Goal: Task Accomplishment & Management: Use online tool/utility

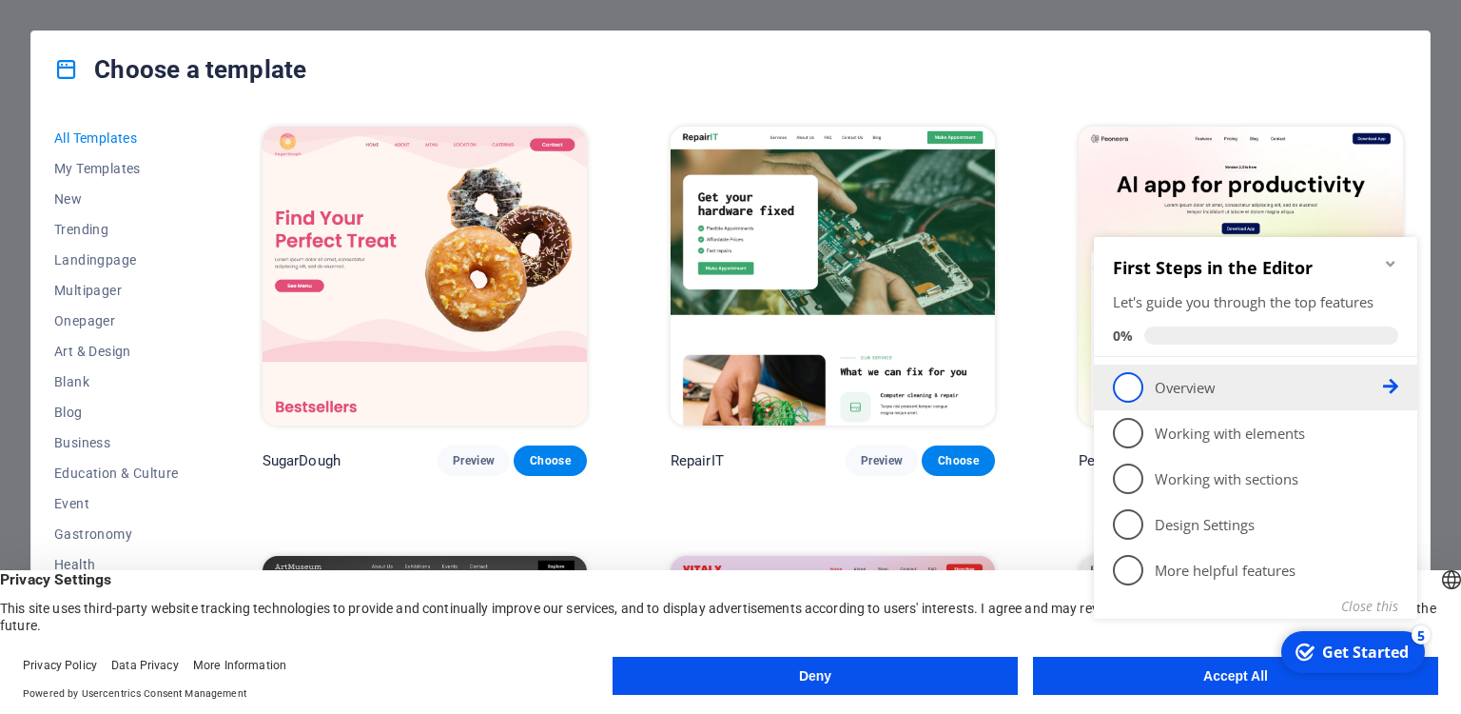
click at [1129, 384] on span "1" at bounding box center [1128, 387] width 30 height 30
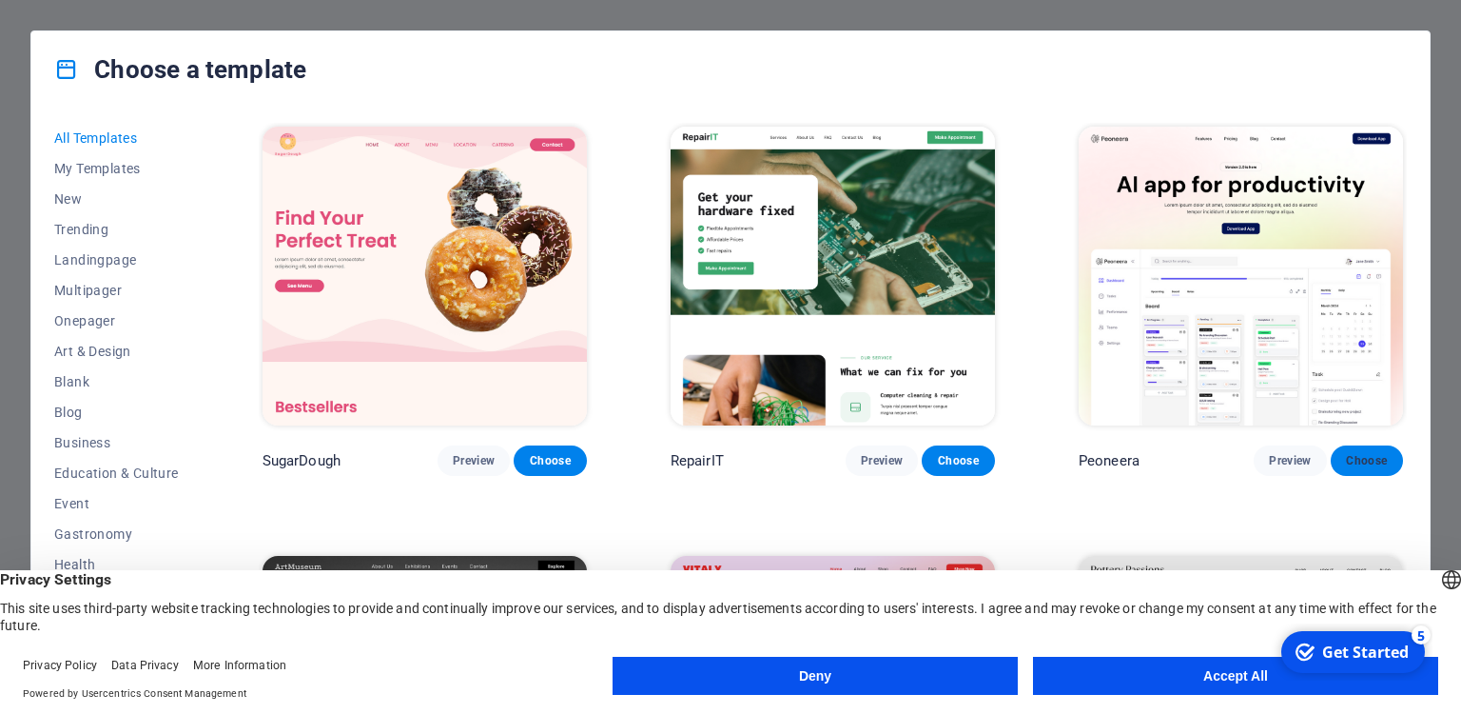
click at [1362, 458] on span "Choose" at bounding box center [1367, 460] width 42 height 15
click at [944, 676] on button "Deny" at bounding box center [815, 675] width 405 height 38
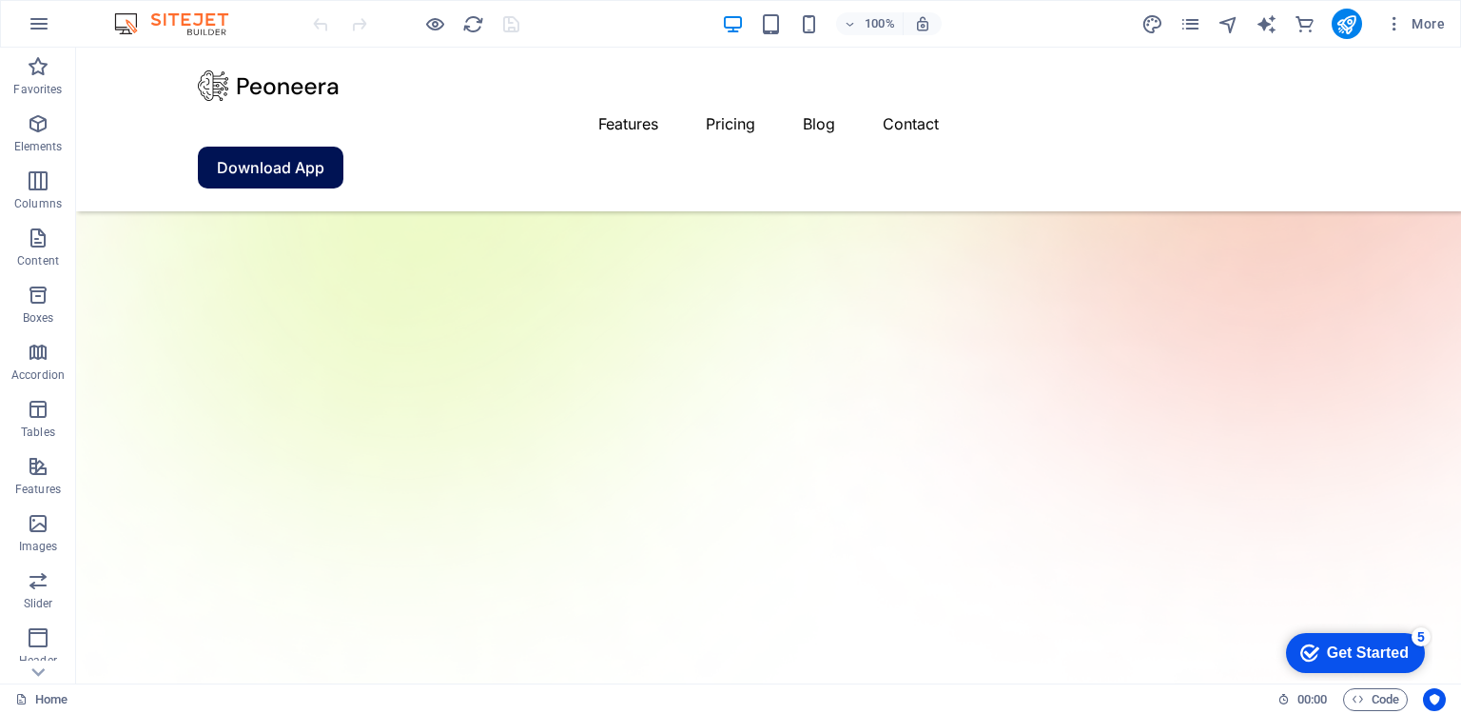
scroll to position [654, 0]
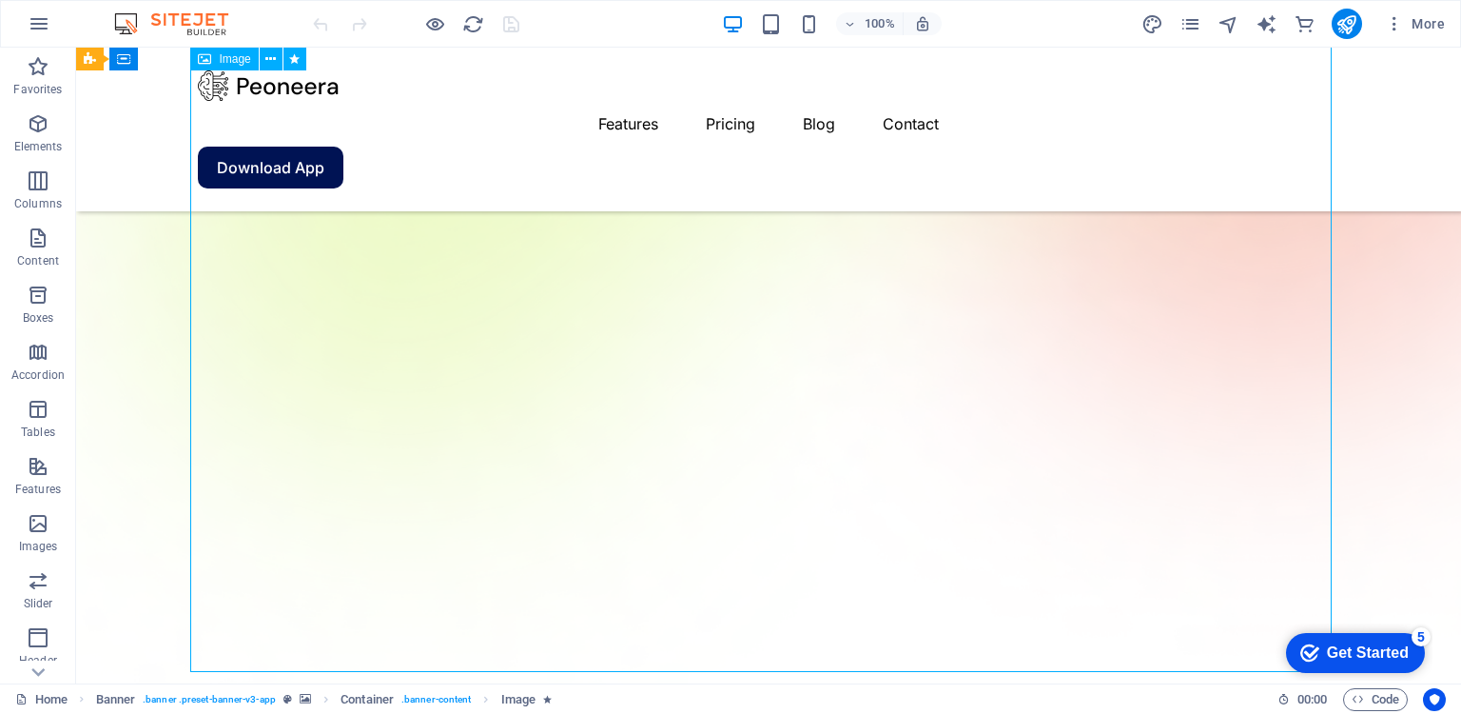
click at [39, 416] on icon "button" at bounding box center [38, 409] width 23 height 23
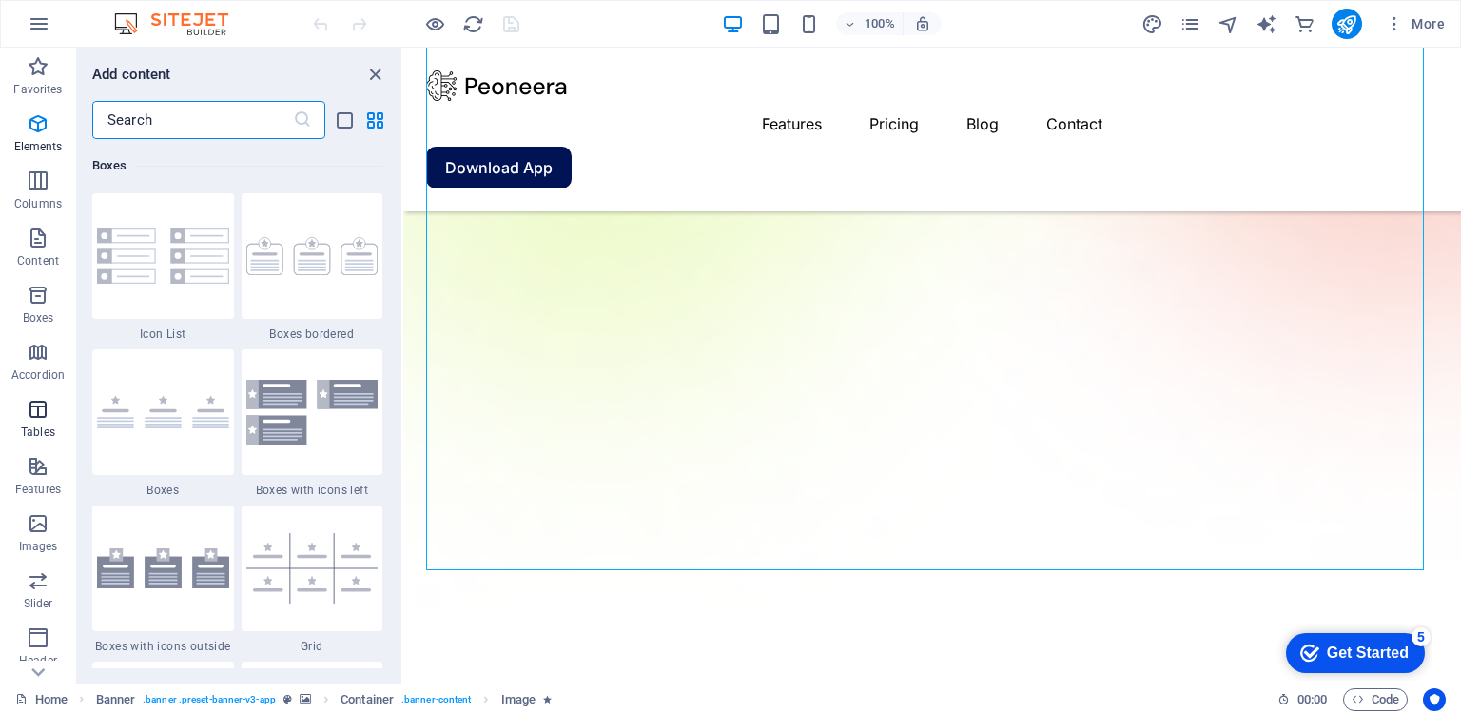
scroll to position [6590, 0]
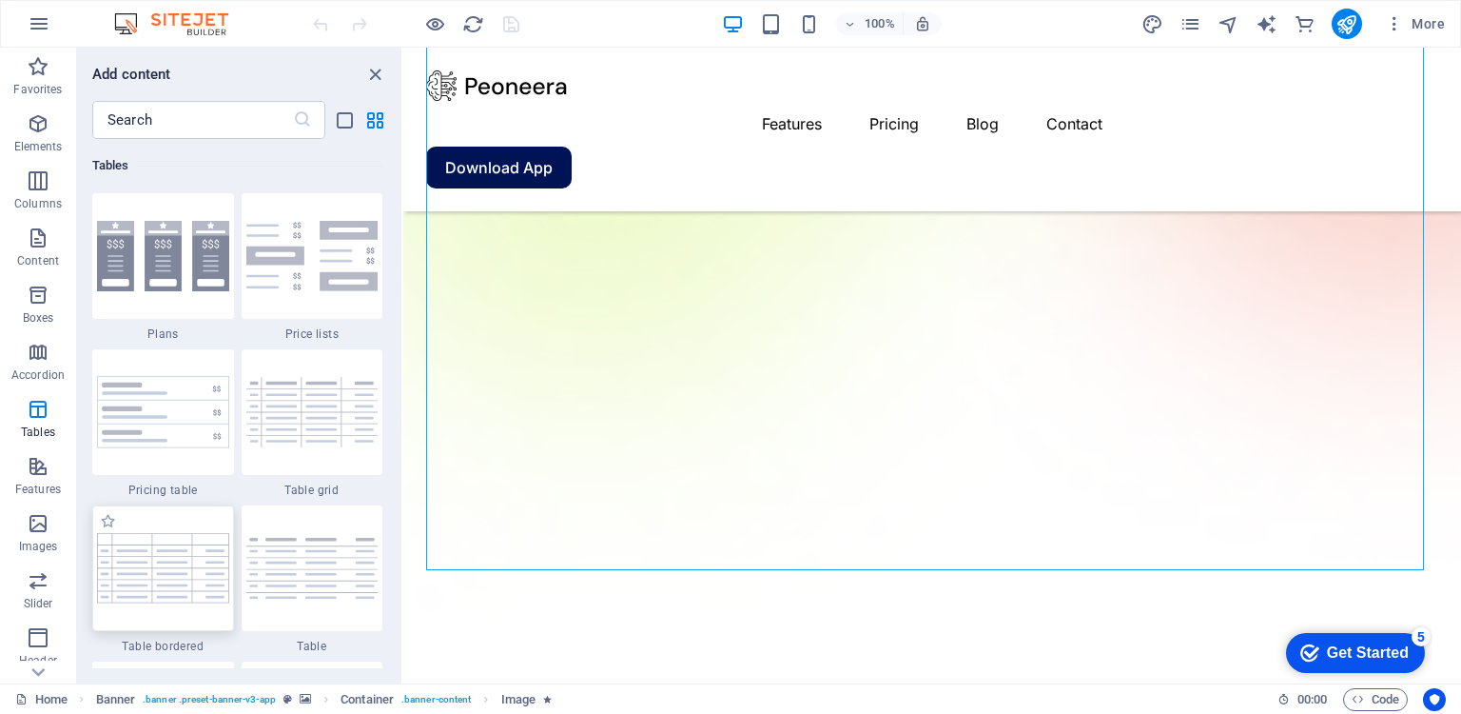
click at [175, 571] on img at bounding box center [163, 567] width 132 height 69
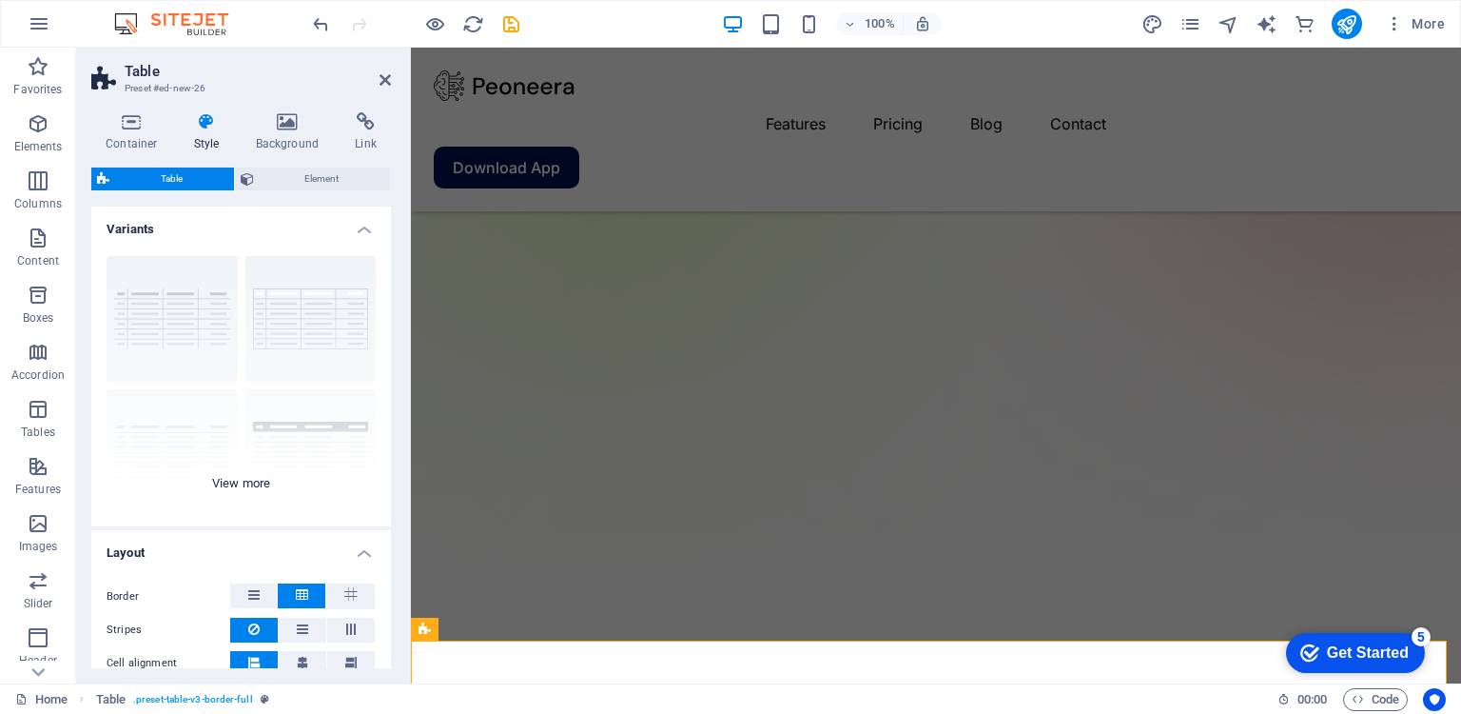
click at [173, 295] on div "grid bordered Default with header horizontally striped vertically striped" at bounding box center [241, 383] width 300 height 285
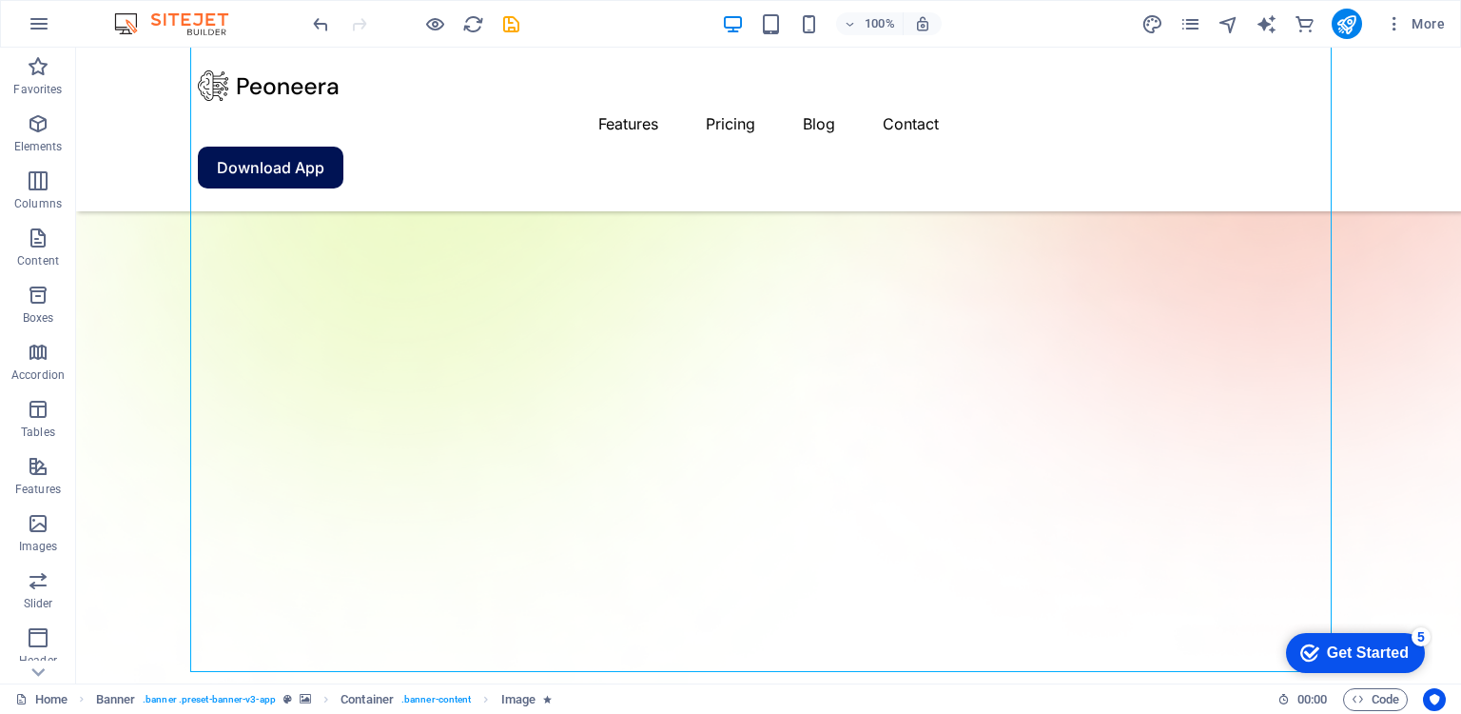
click at [126, 23] on img at bounding box center [180, 23] width 143 height 23
click at [38, 14] on icon "button" at bounding box center [39, 23] width 23 height 23
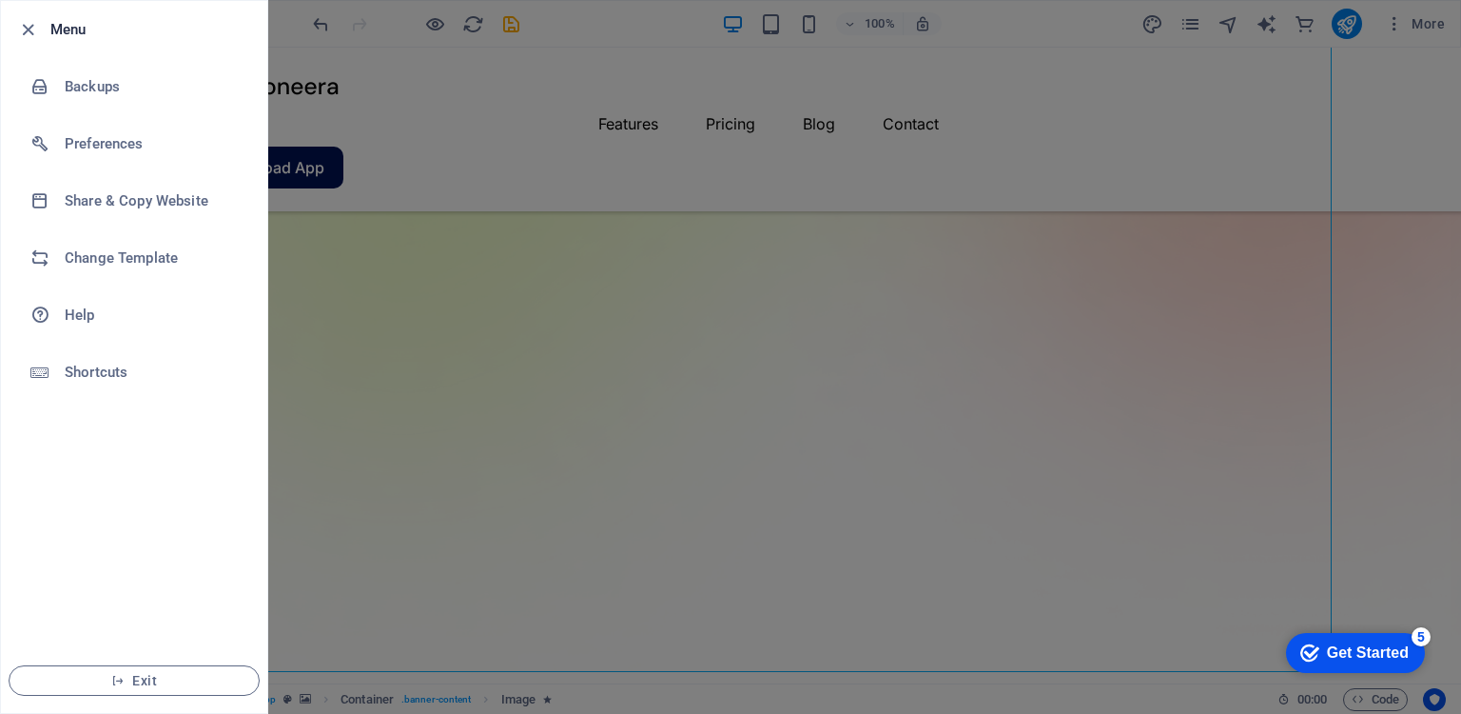
click at [322, 314] on div at bounding box center [730, 357] width 1461 height 714
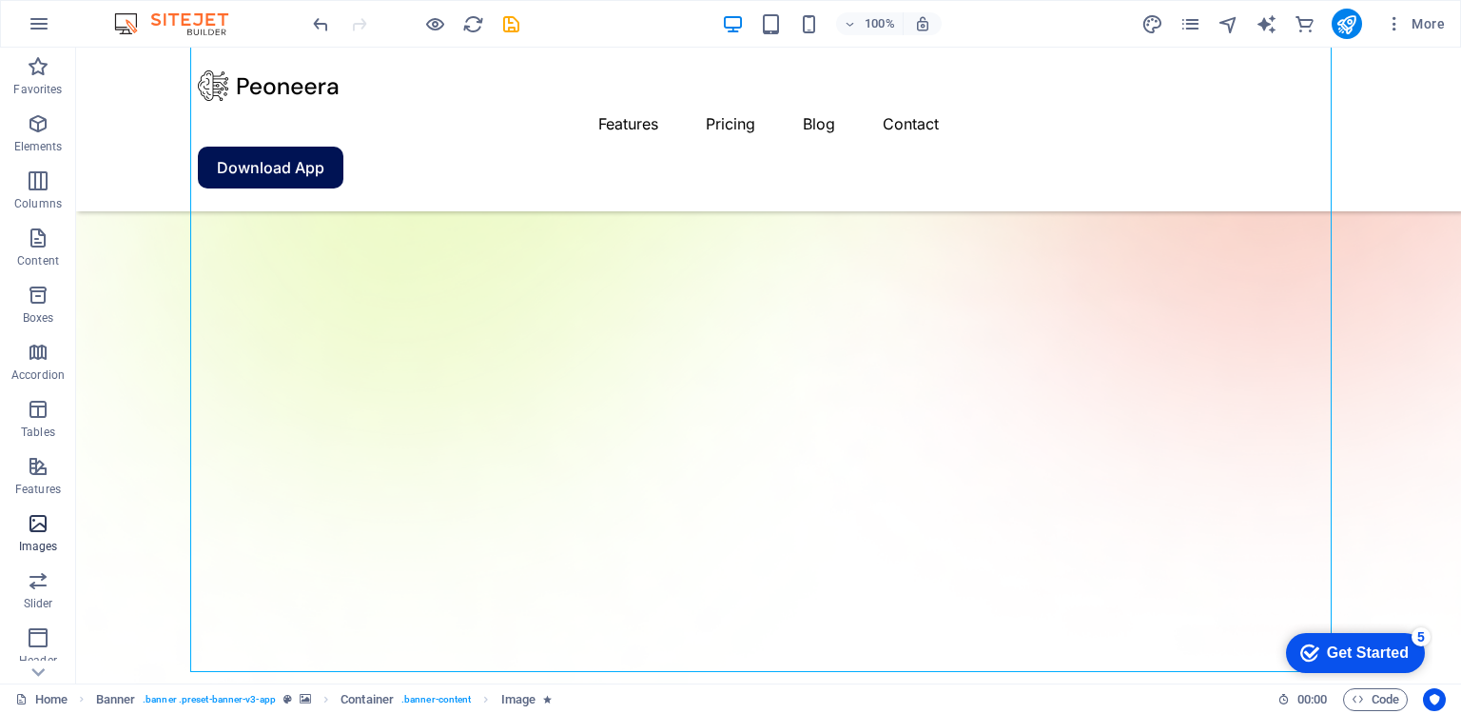
drag, startPoint x: 38, startPoint y: 525, endPoint x: 29, endPoint y: 524, distance: 9.6
click at [36, 525] on icon "button" at bounding box center [38, 523] width 23 height 23
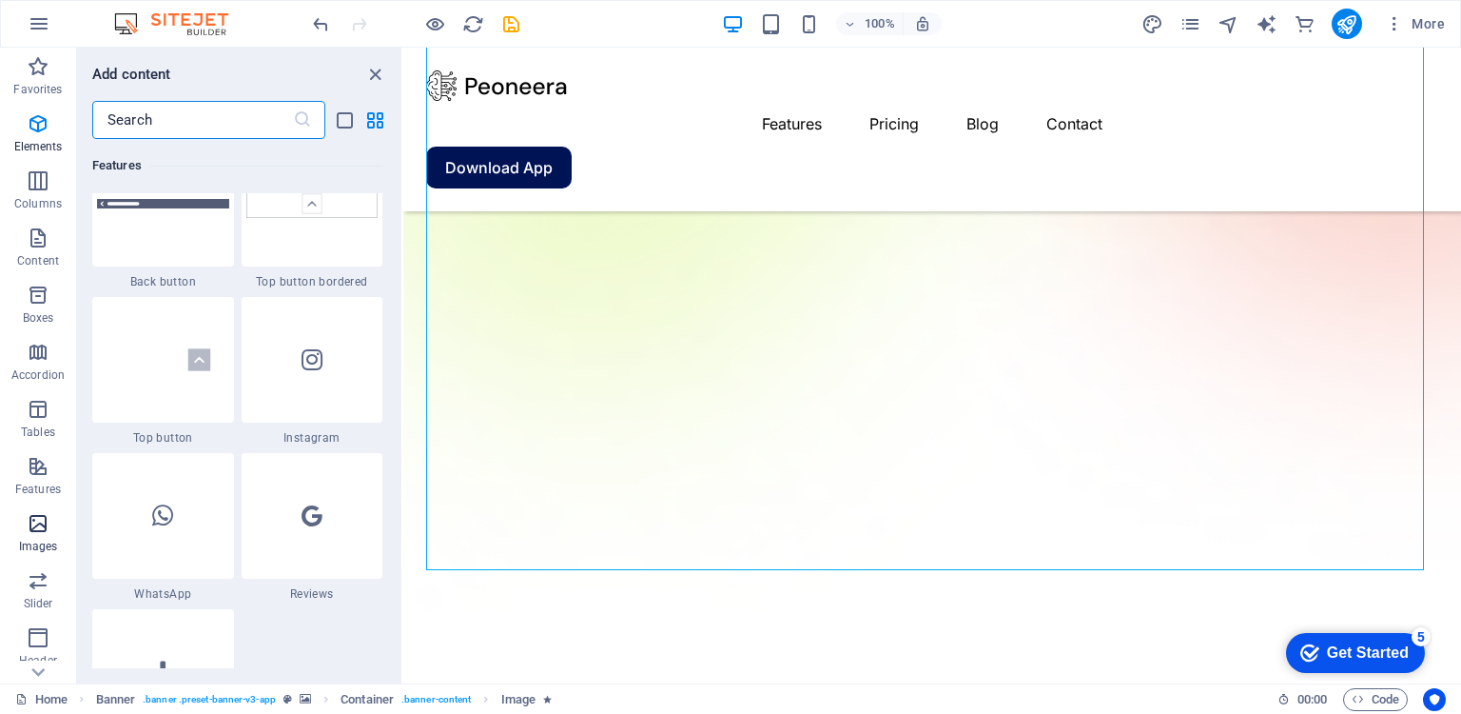
scroll to position [9648, 0]
